Goal: Task Accomplishment & Management: Manage account settings

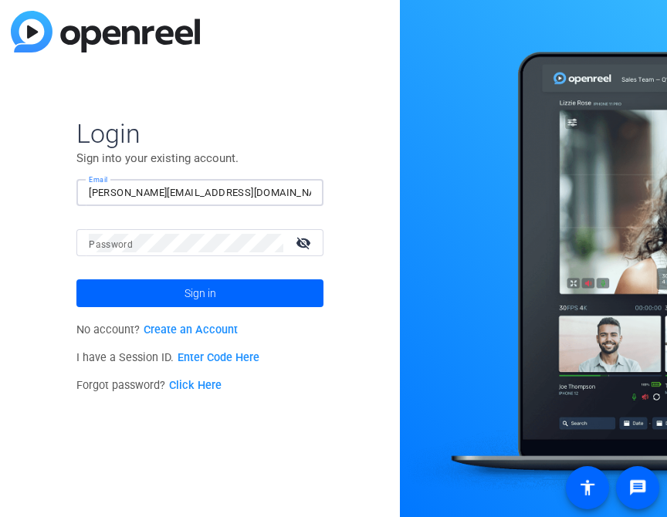
type input "[PERSON_NAME][EMAIL_ADDRESS][DOMAIN_NAME]"
click at [217, 300] on span at bounding box center [199, 293] width 247 height 37
click at [223, 189] on input "Email" at bounding box center [200, 193] width 222 height 19
type input "[PERSON_NAME][EMAIL_ADDRESS][DOMAIN_NAME]"
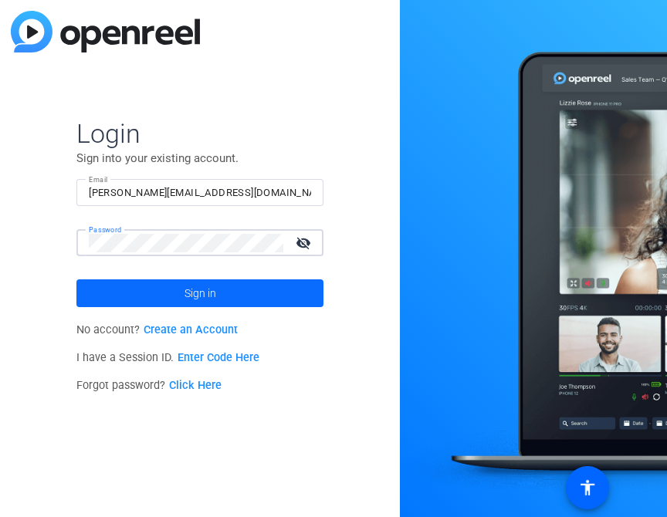
click at [188, 290] on span "Sign in" at bounding box center [201, 293] width 32 height 39
